Goal: Transaction & Acquisition: Purchase product/service

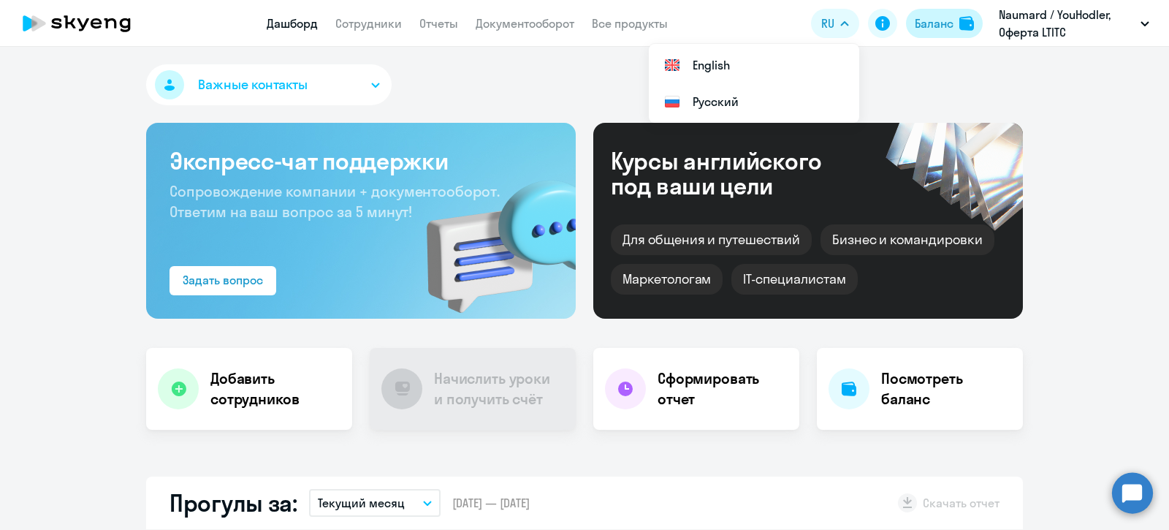
click at [932, 20] on div "Баланс" at bounding box center [934, 24] width 39 height 18
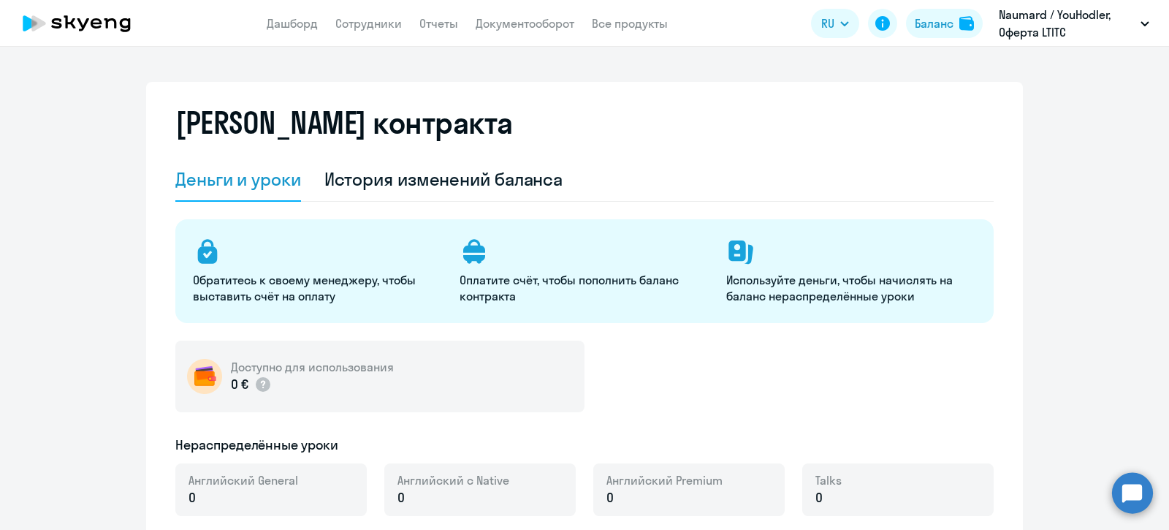
select select "english_adult_not_native_speaker"
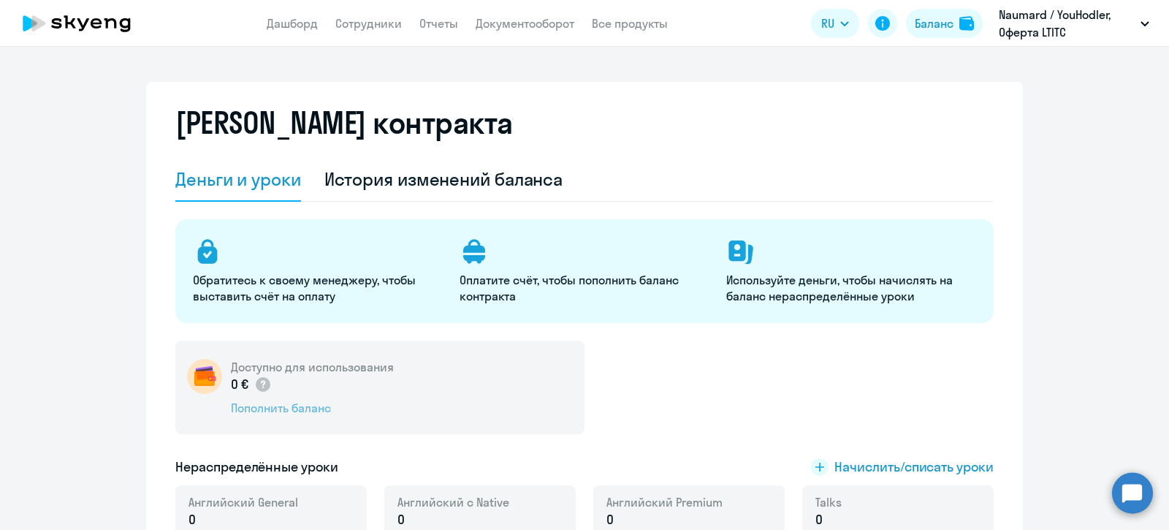
click at [303, 403] on div "Пополнить баланс" at bounding box center [312, 408] width 163 height 16
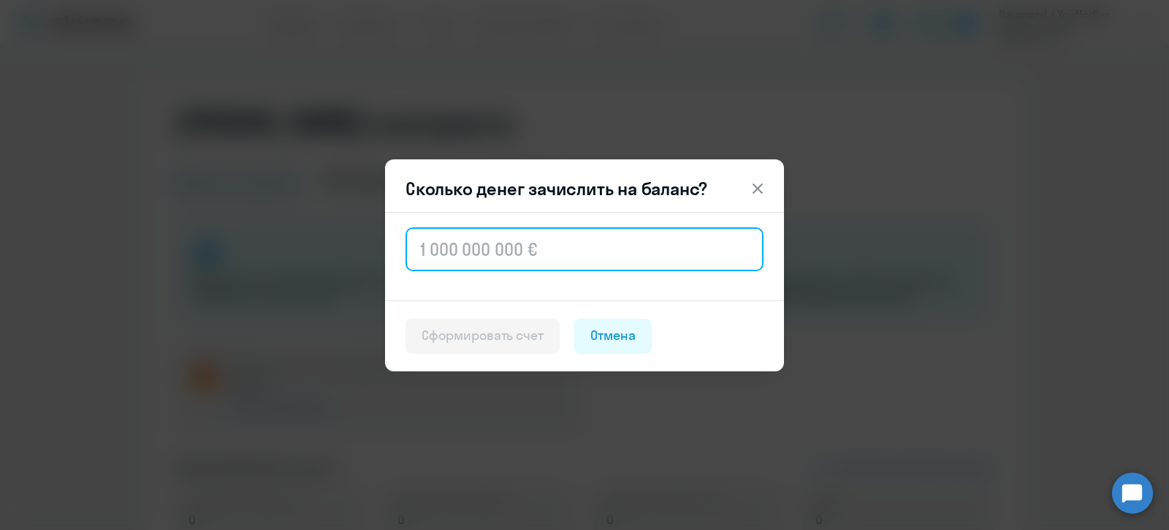
click at [482, 247] on input "text" at bounding box center [585, 249] width 358 height 44
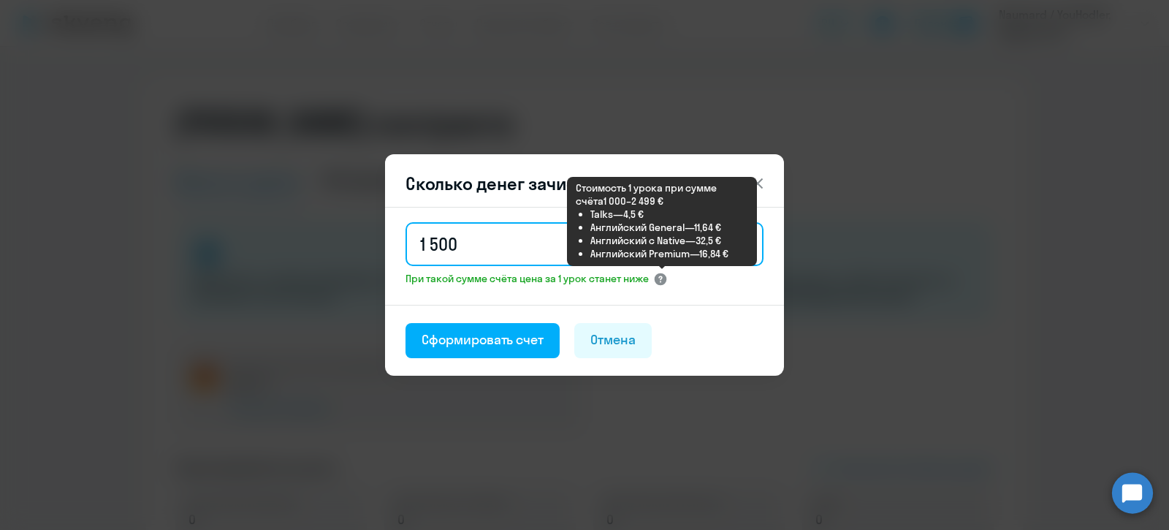
type input "1 500"
click at [662, 277] on icon at bounding box center [660, 278] width 4 height 7
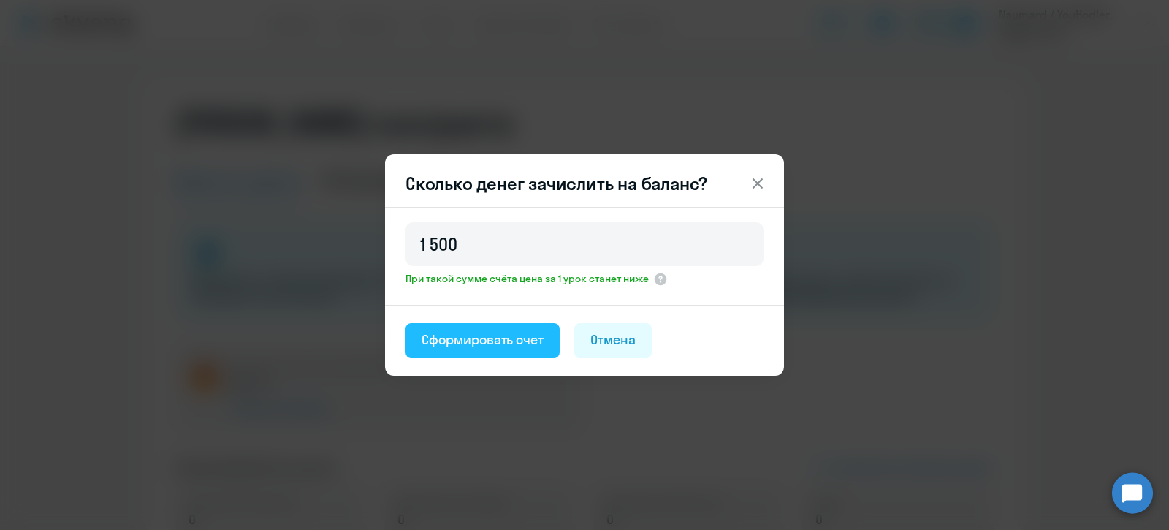
click at [483, 338] on div "Сформировать счет" at bounding box center [483, 339] width 122 height 19
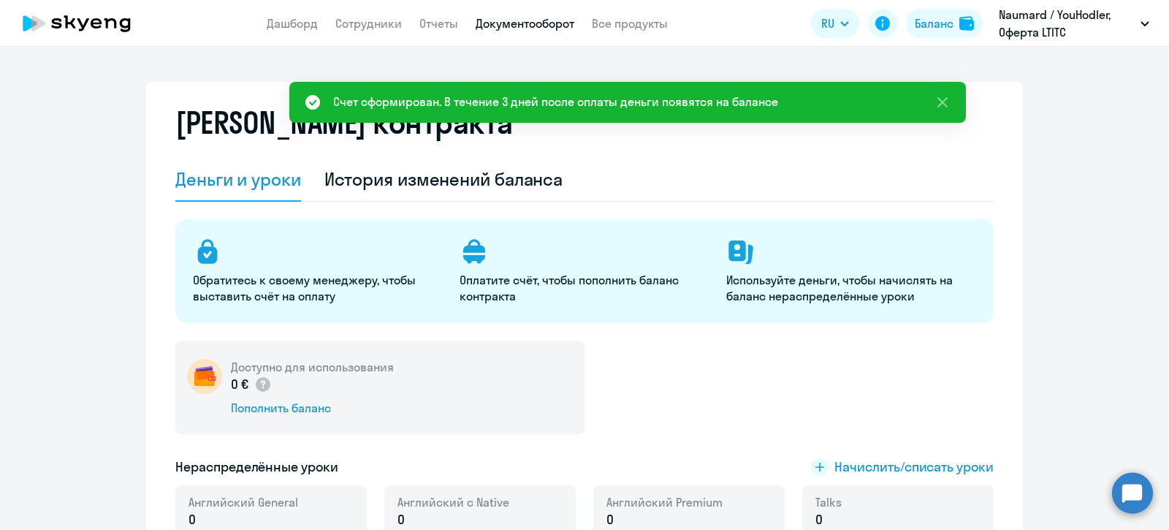
click at [533, 26] on link "Документооборот" at bounding box center [525, 23] width 99 height 15
